Goal: Task Accomplishment & Management: Complete application form

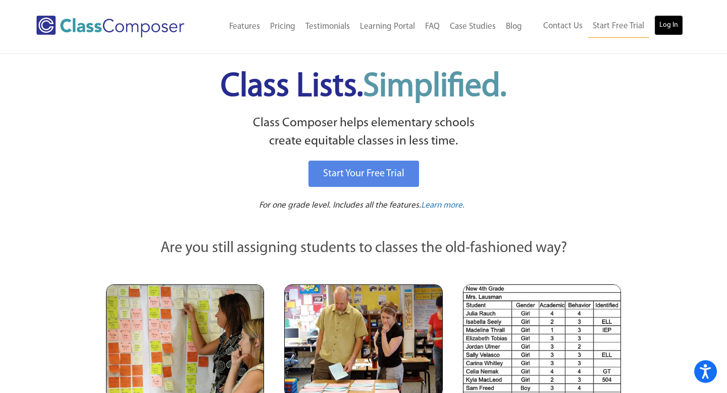
click at [663, 25] on link "Log In" at bounding box center [669, 25] width 29 height 20
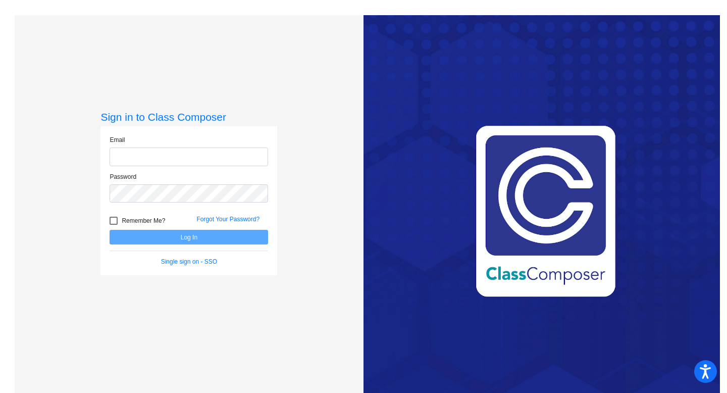
type input "[EMAIL_ADDRESS][DOMAIN_NAME]"
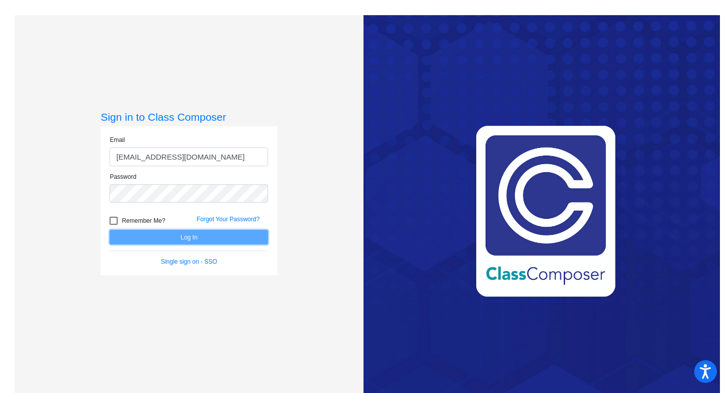
click at [178, 235] on button "Log In" at bounding box center [189, 237] width 159 height 15
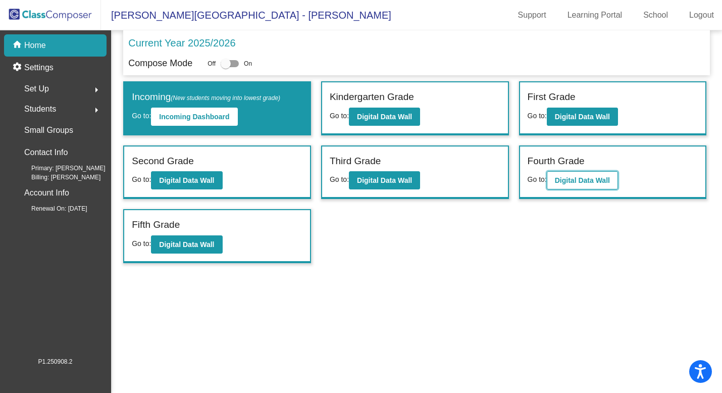
click at [587, 178] on b "Digital Data Wall" at bounding box center [582, 180] width 55 height 8
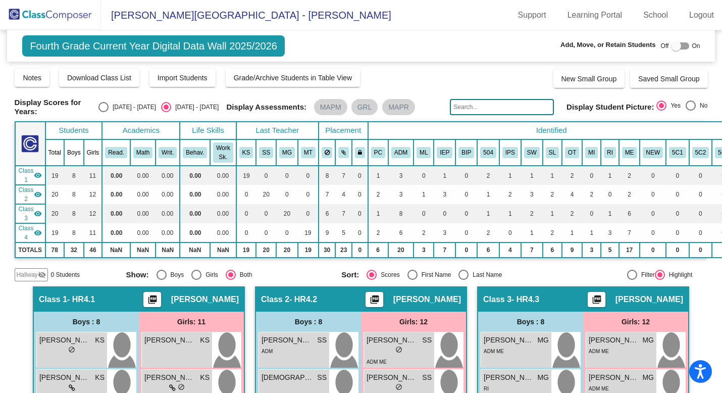
click at [671, 45] on div at bounding box center [676, 46] width 10 height 10
checkbox input "true"
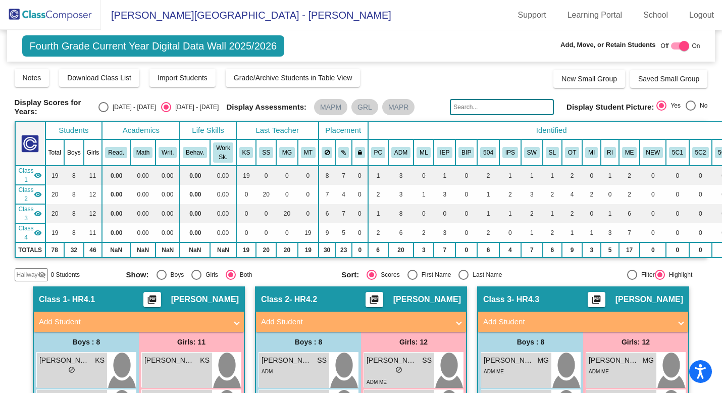
click at [34, 271] on span "Hallway" at bounding box center [27, 274] width 21 height 9
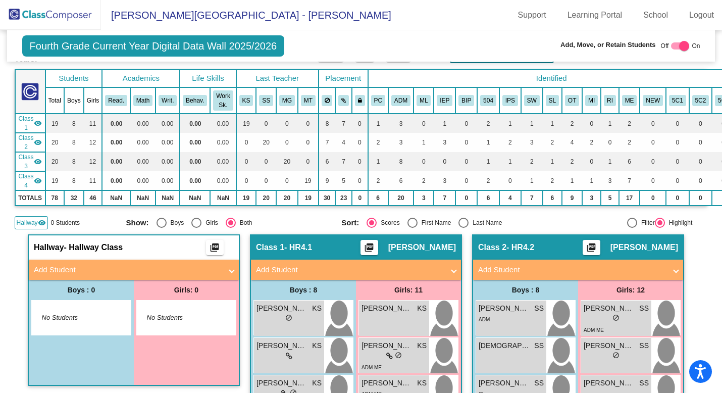
scroll to position [79, 0]
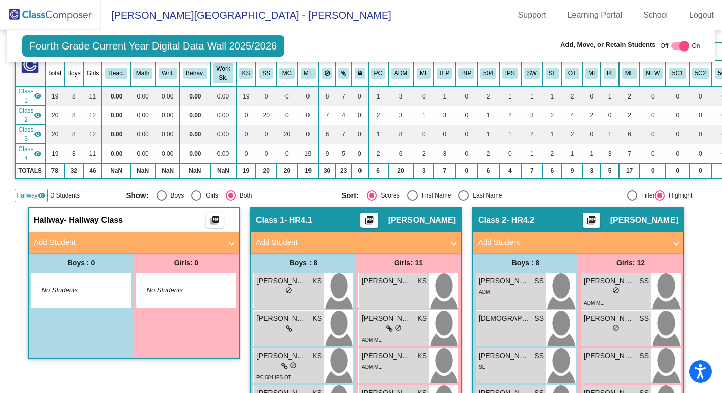
click at [152, 288] on span "No Students" at bounding box center [178, 290] width 63 height 10
click at [90, 237] on mat-panel-title "Add Student" at bounding box center [128, 243] width 188 height 12
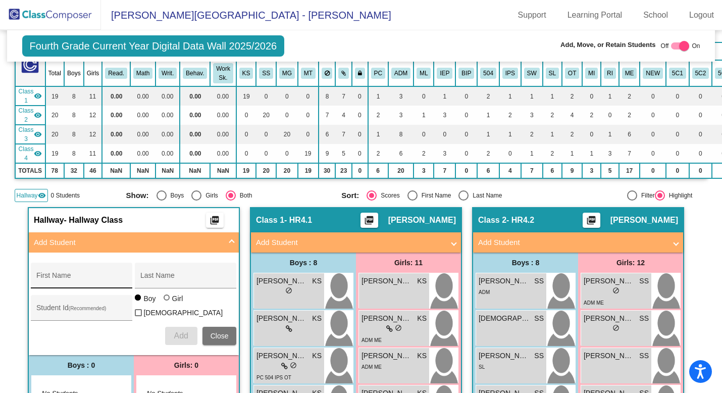
click at [53, 271] on div "First Name" at bounding box center [81, 278] width 91 height 21
type input "Elizabeth"
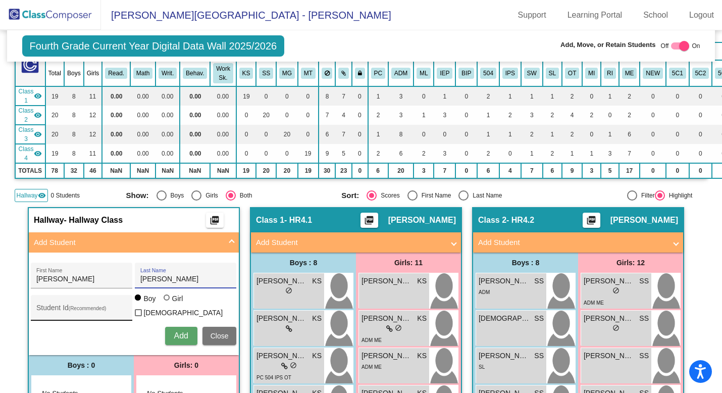
type input "Kautz"
click at [42, 308] on input "Student Id (Recommended)" at bounding box center [81, 312] width 91 height 8
type input "1330103"
click at [165, 301] on div at bounding box center [167, 298] width 6 height 6
click at [167, 303] on input "Girl" at bounding box center [167, 303] width 1 height 1
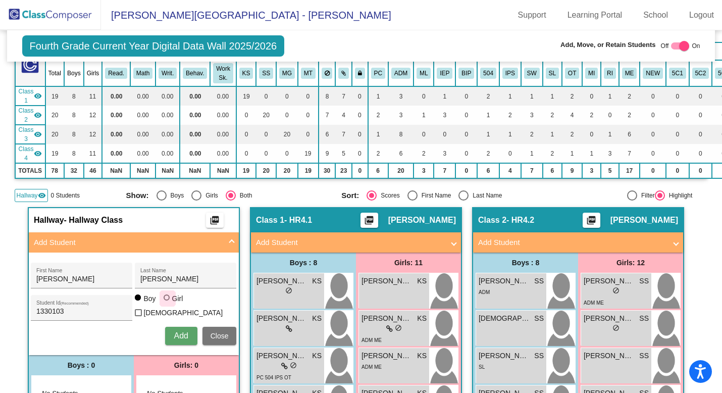
radio input "true"
click at [176, 331] on span "Add" at bounding box center [181, 335] width 14 height 9
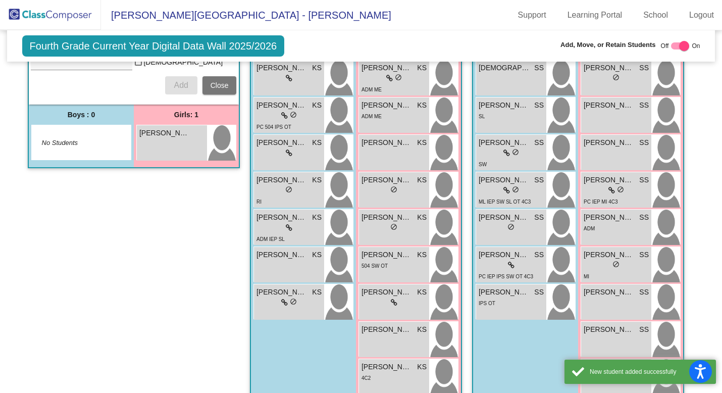
scroll to position [330, 0]
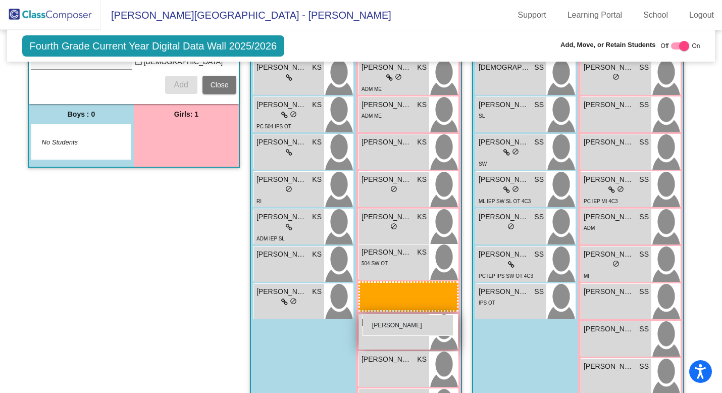
drag, startPoint x: 163, startPoint y: 136, endPoint x: 363, endPoint y: 314, distance: 268.0
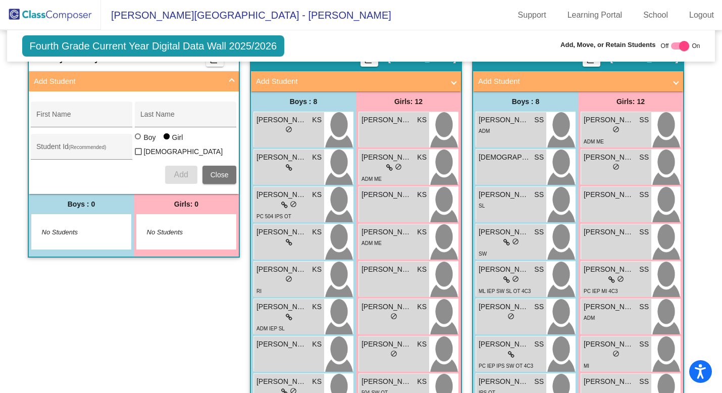
scroll to position [239, 0]
